Goal: Information Seeking & Learning: Learn about a topic

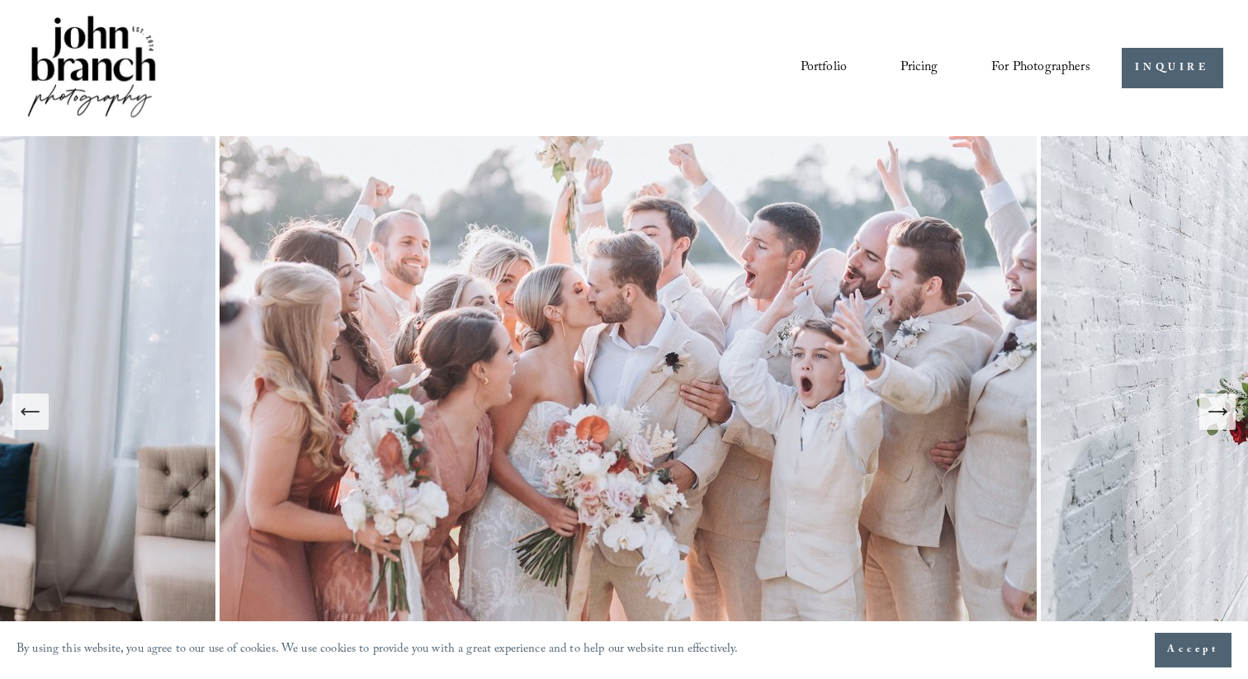
click at [927, 69] on link "Pricing" at bounding box center [918, 68] width 37 height 28
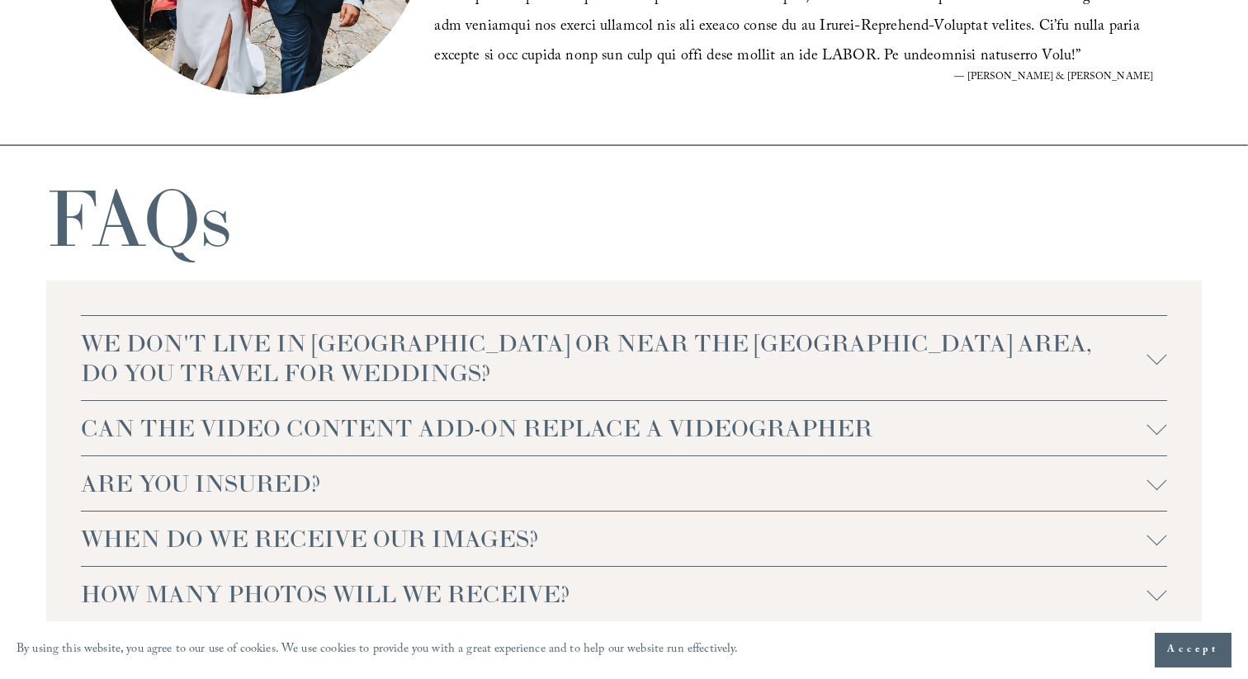
scroll to position [3314, 0]
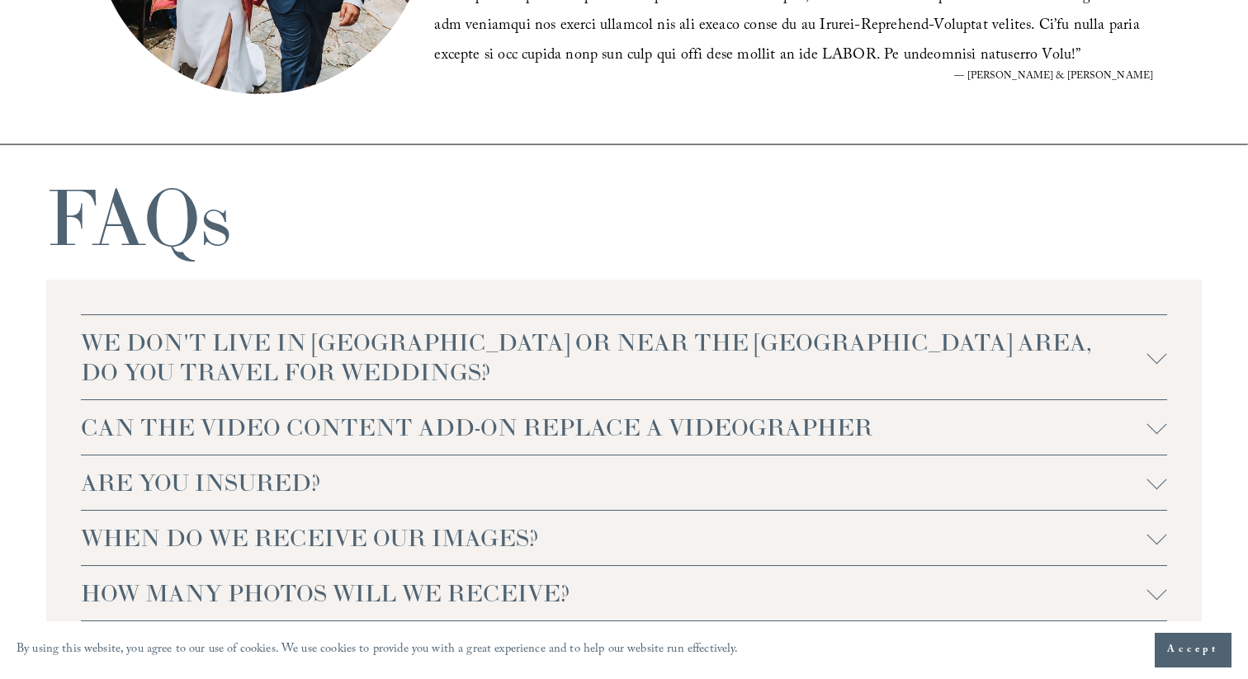
click at [695, 423] on span "CAN THE VIDEO CONTENT ADD-ON REPLACE A VIDEOGRAPHER" at bounding box center [614, 428] width 1066 height 30
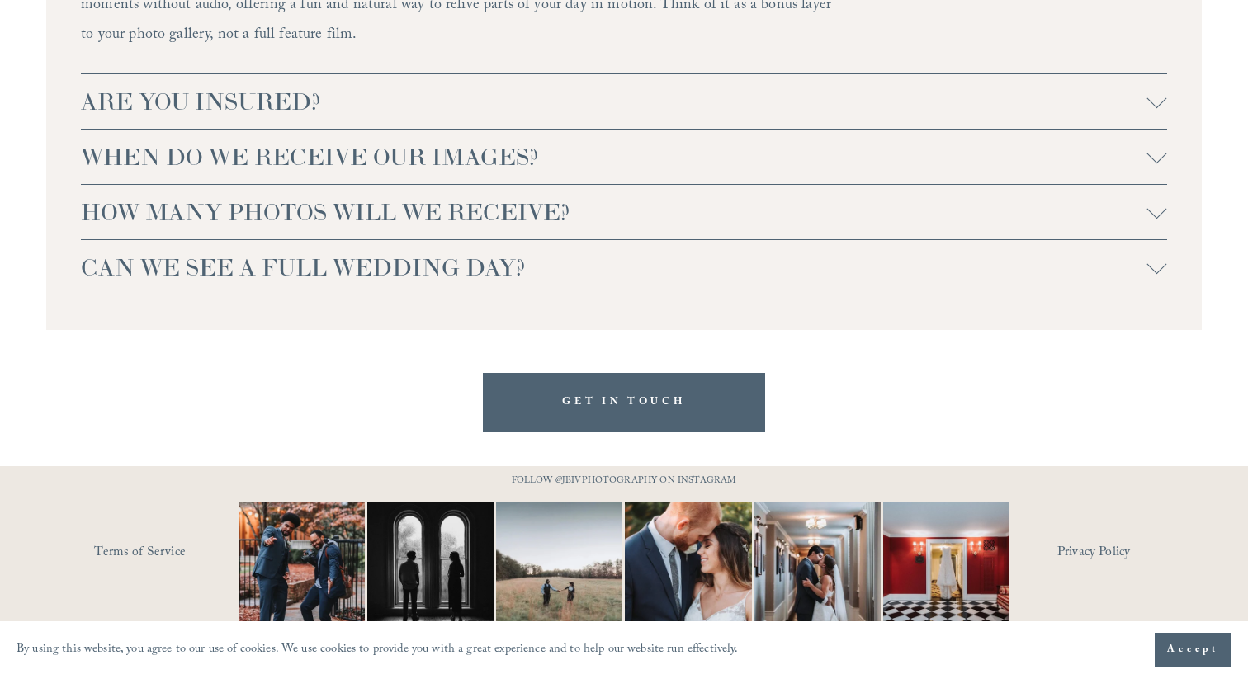
scroll to position [3912, 0]
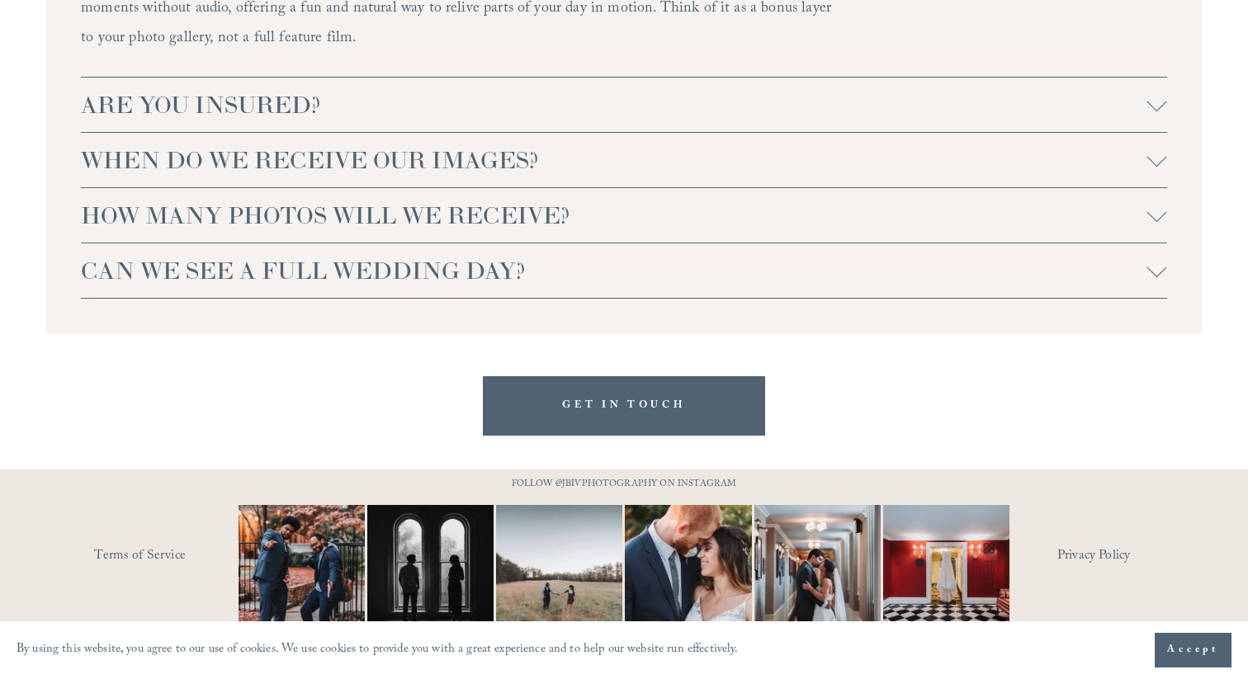
click at [688, 187] on button "WHEN DO WE RECEIVE OUR IMAGES?" at bounding box center [624, 160] width 1086 height 54
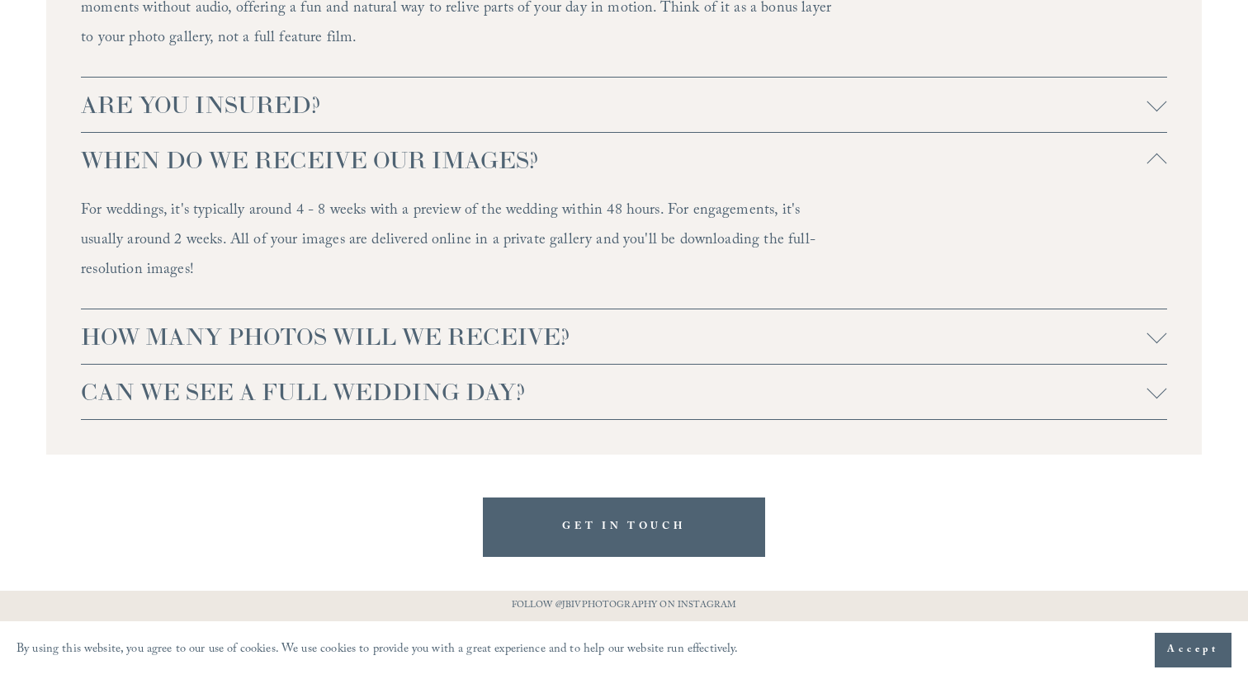
click at [688, 187] on button "WHEN DO WE RECEIVE OUR IMAGES?" at bounding box center [624, 160] width 1086 height 54
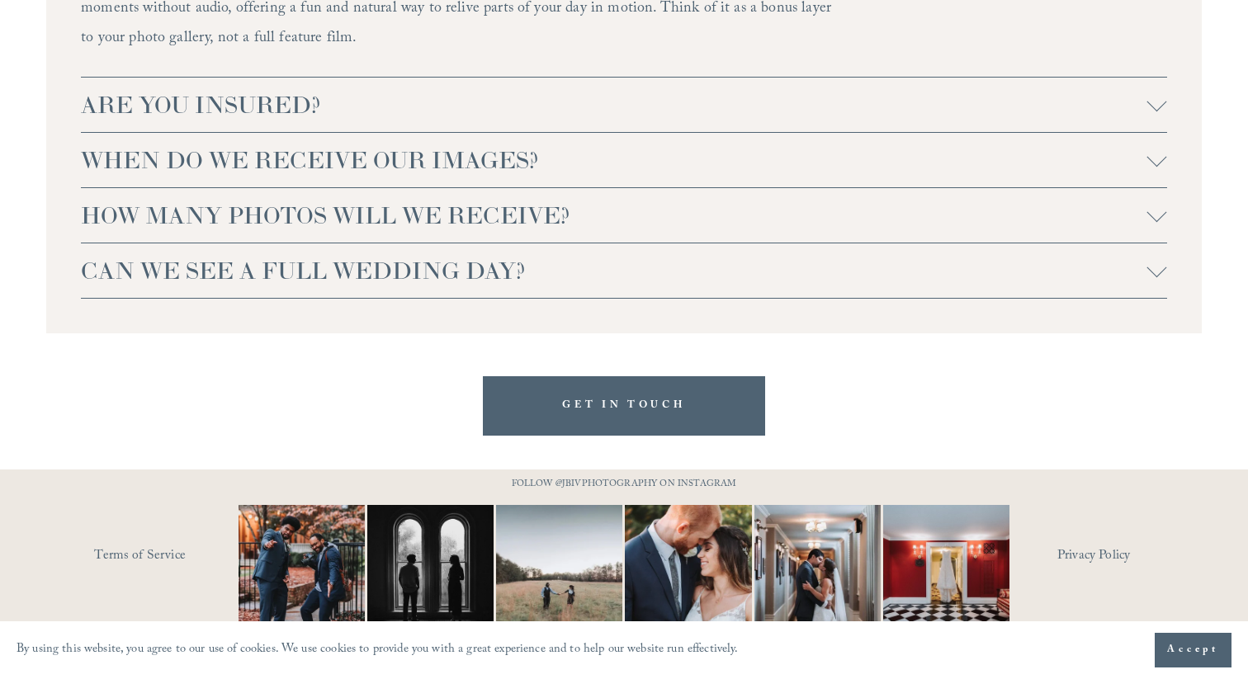
scroll to position [3930, 0]
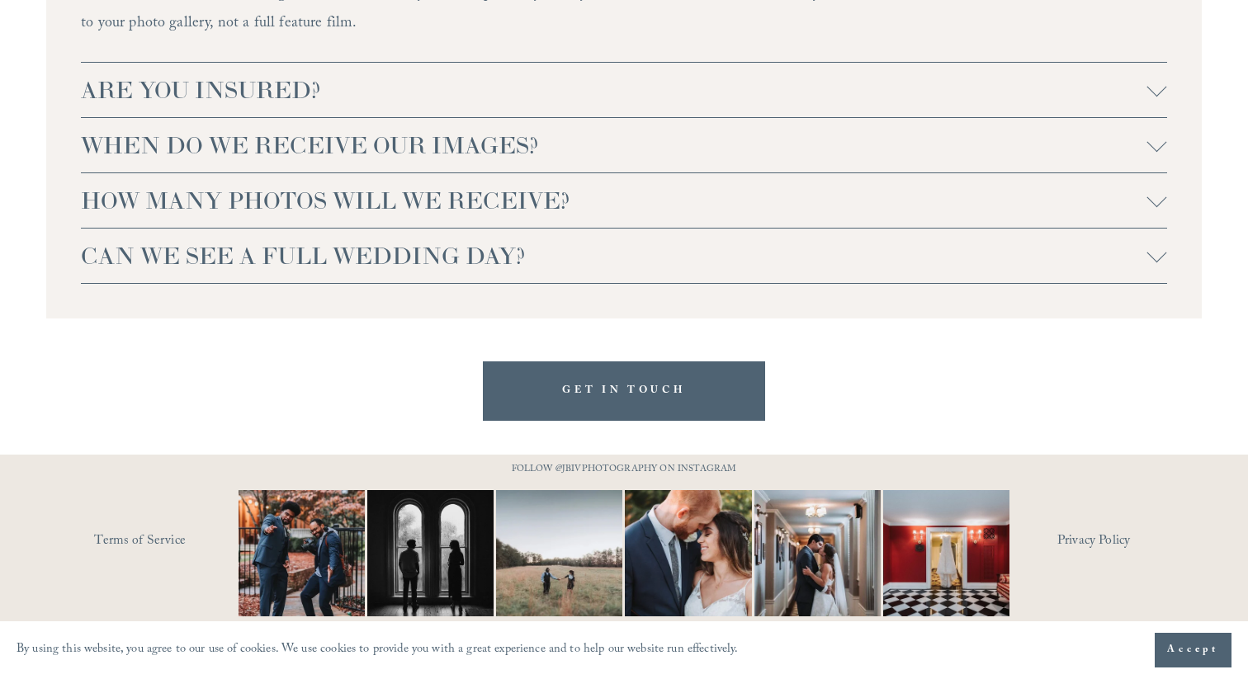
click at [647, 198] on span "HOW MANY PHOTOS WILL WE RECEIVE?" at bounding box center [614, 201] width 1066 height 30
